Goal: Task Accomplishment & Management: Manage account settings

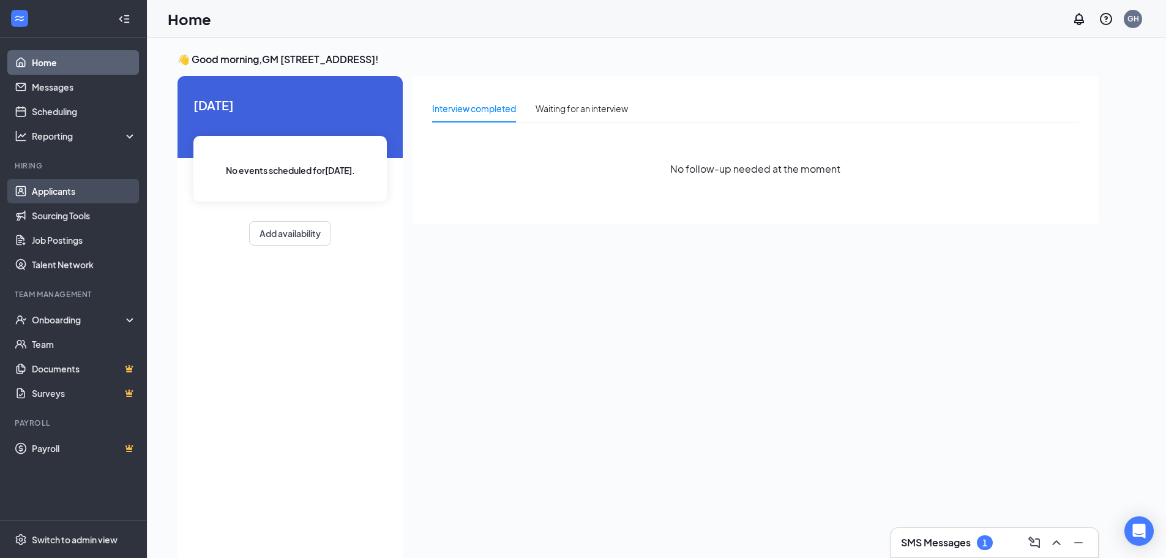
click at [65, 188] on link "Applicants" at bounding box center [84, 191] width 105 height 24
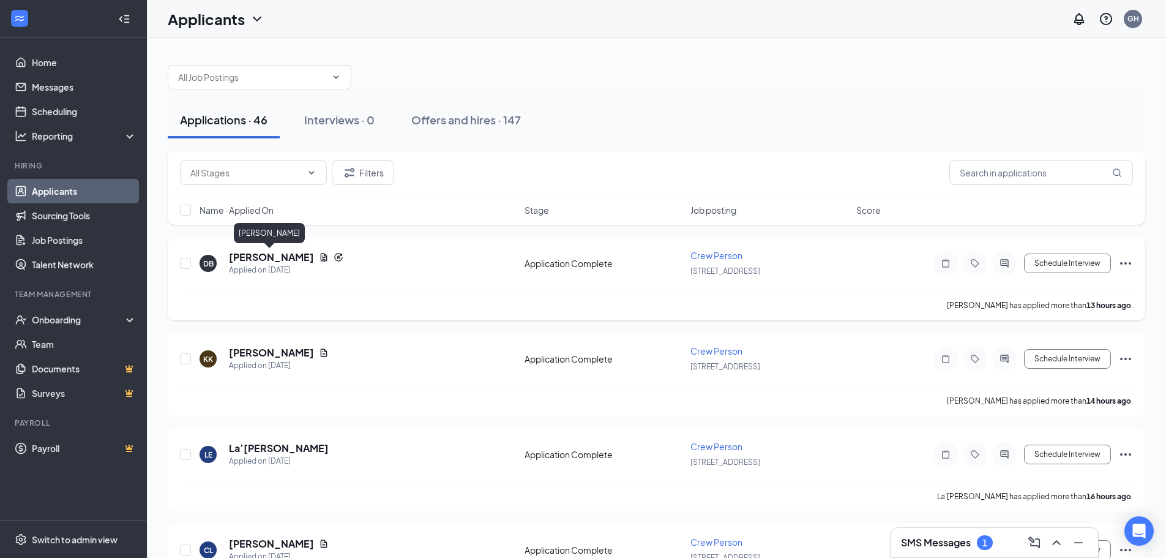
click at [271, 257] on h5 "[PERSON_NAME]" at bounding box center [271, 256] width 85 height 13
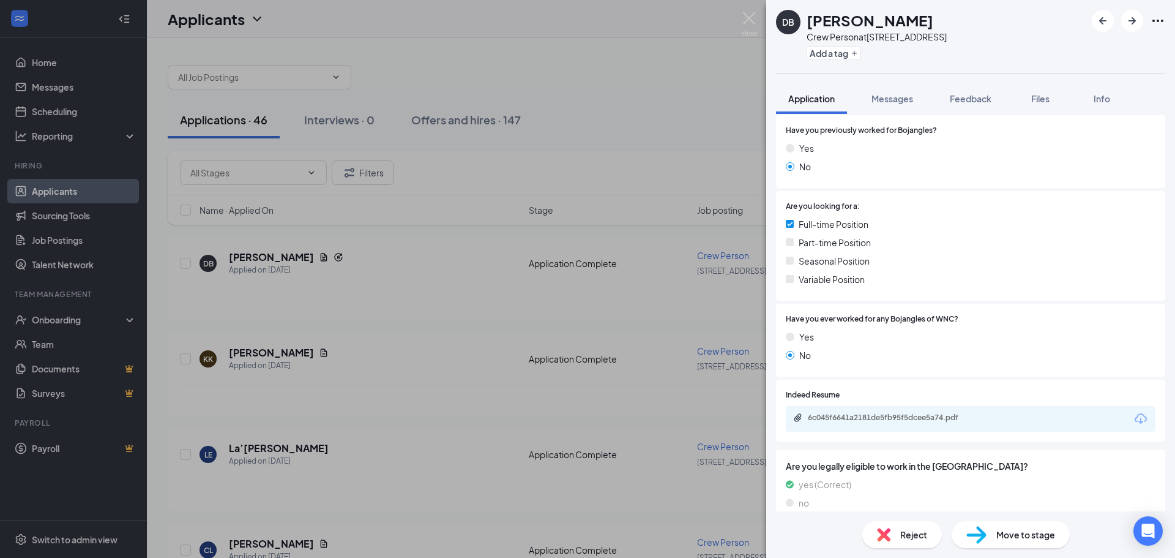
scroll to position [245, 0]
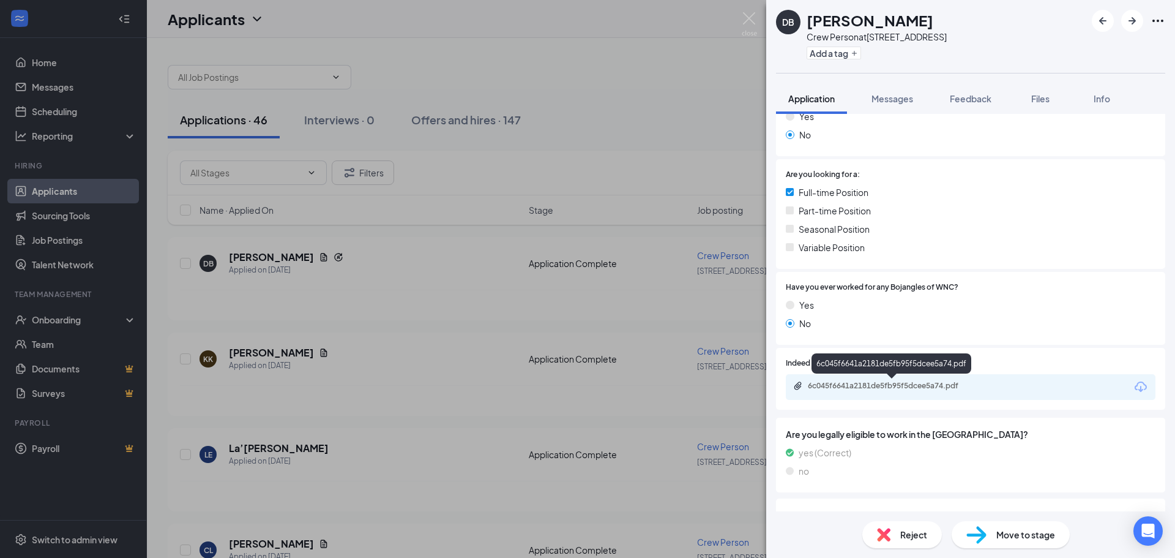
click at [897, 384] on div "6c045f6641a2181de5fb95f5dcee5a74.pdf" at bounding box center [893, 386] width 171 height 10
click at [744, 19] on img at bounding box center [749, 24] width 15 height 24
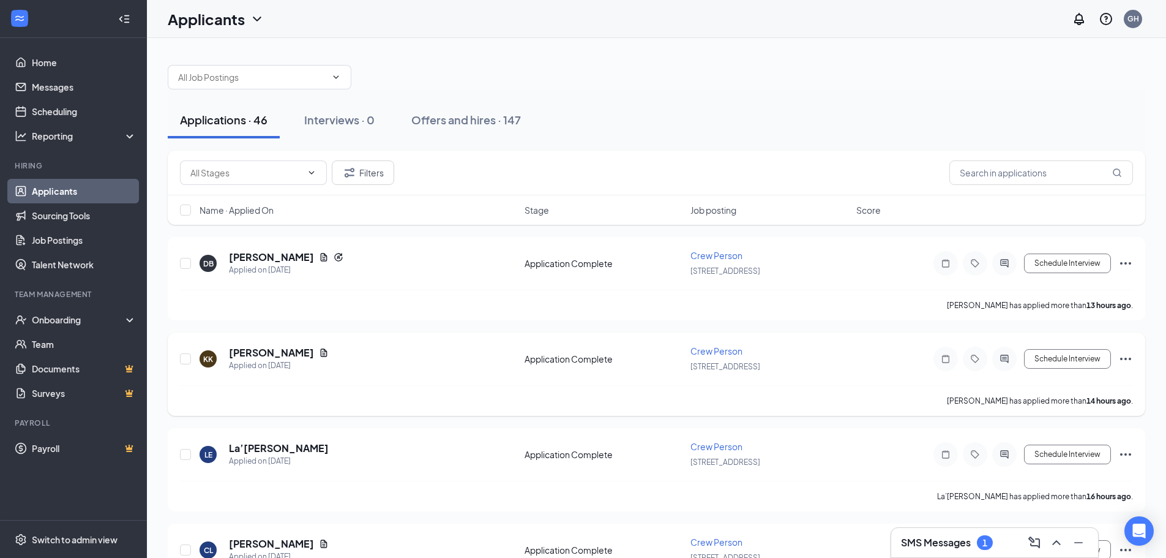
click at [253, 353] on h5 "[PERSON_NAME]" at bounding box center [271, 352] width 85 height 13
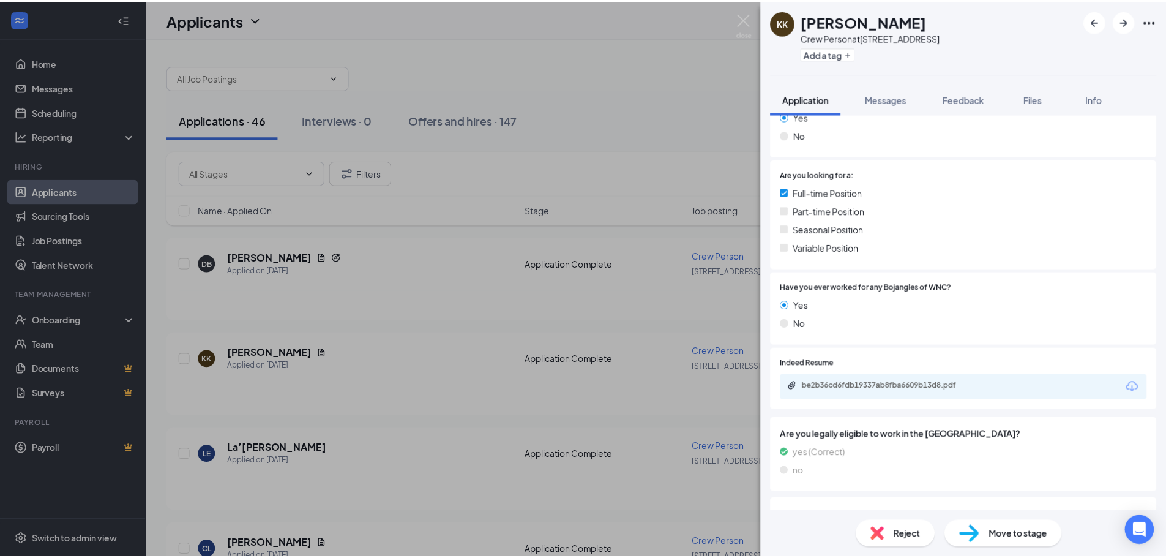
scroll to position [429, 0]
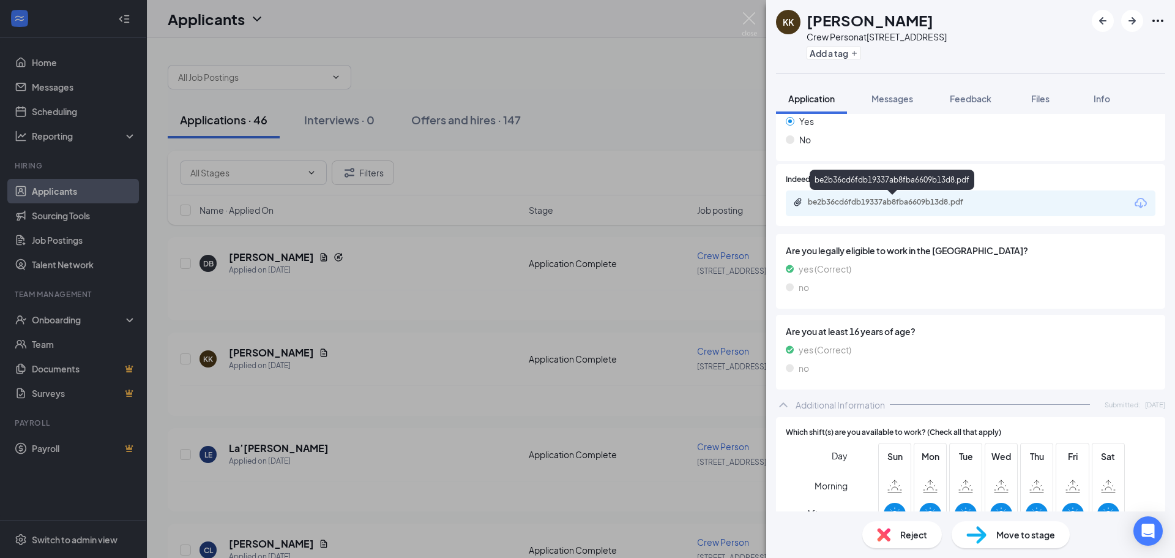
click at [896, 205] on div "be2b36cd6fdb19337ab8fba6609b13d8.pdf" at bounding box center [893, 202] width 171 height 10
click at [749, 22] on img at bounding box center [749, 24] width 15 height 24
